Goal: Check status: Check status

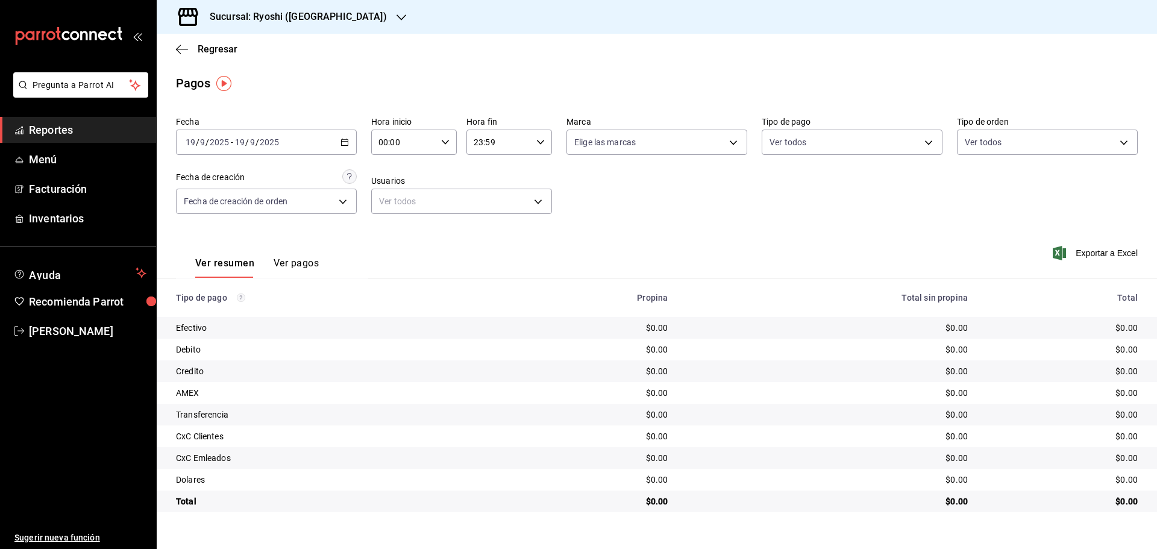
click at [79, 136] on span "Reportes" at bounding box center [88, 130] width 118 height 16
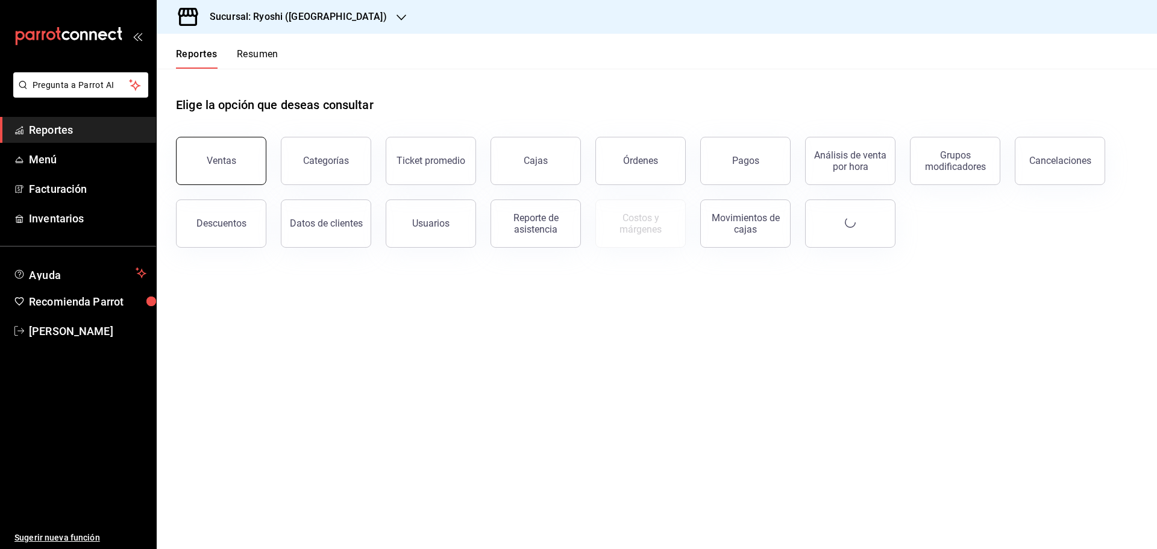
click at [233, 184] on div "Ventas" at bounding box center [214, 153] width 105 height 63
click at [232, 165] on div "Ventas" at bounding box center [222, 160] width 30 height 11
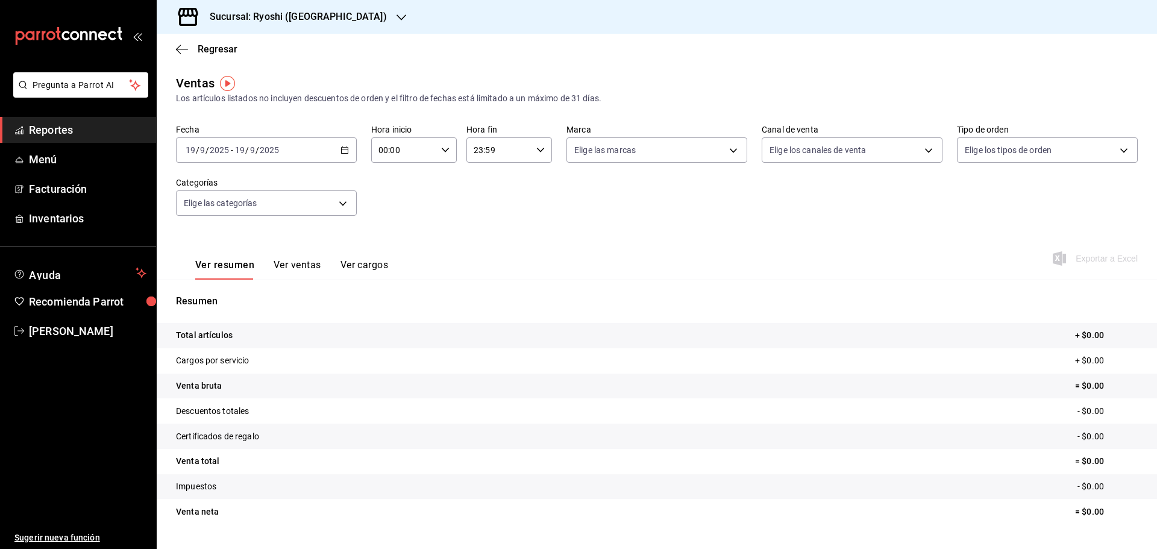
click at [347, 153] on \(Stroke\) "button" at bounding box center [344, 150] width 7 height 7
click at [219, 292] on span "Rango de fechas" at bounding box center [232, 295] width 93 height 13
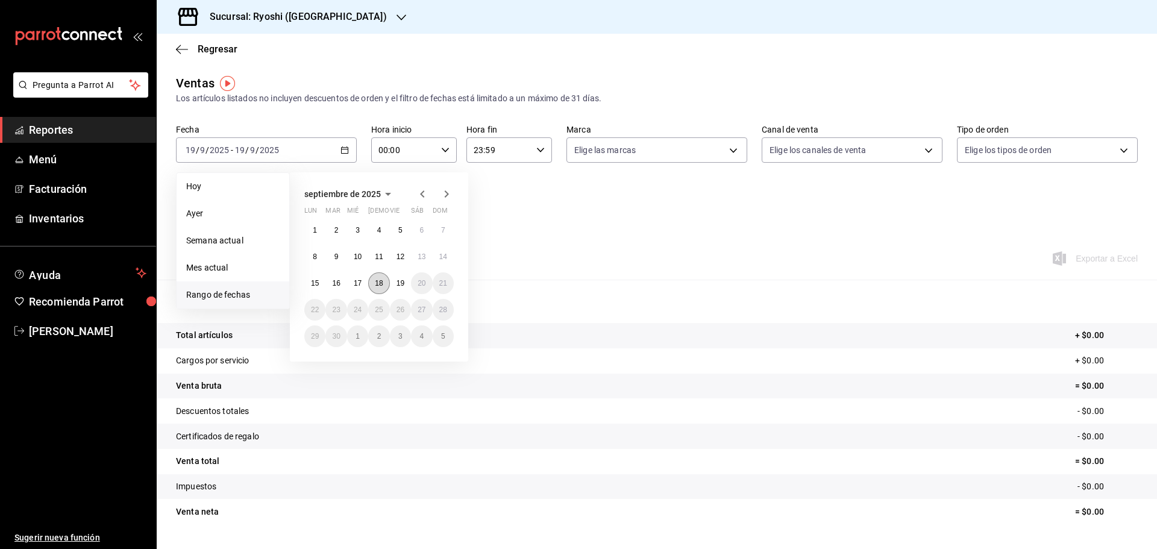
click at [374, 280] on button "18" at bounding box center [378, 283] width 21 height 22
click at [398, 285] on abbr "19" at bounding box center [401, 283] width 8 height 8
